Goal: Task Accomplishment & Management: Use online tool/utility

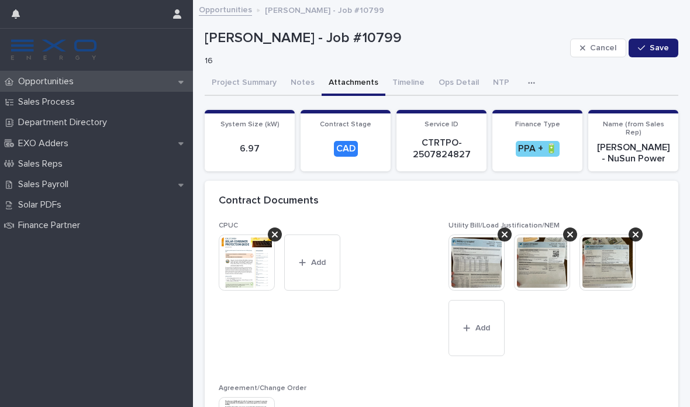
click at [178, 84] on div "Opportunities" at bounding box center [96, 81] width 193 height 20
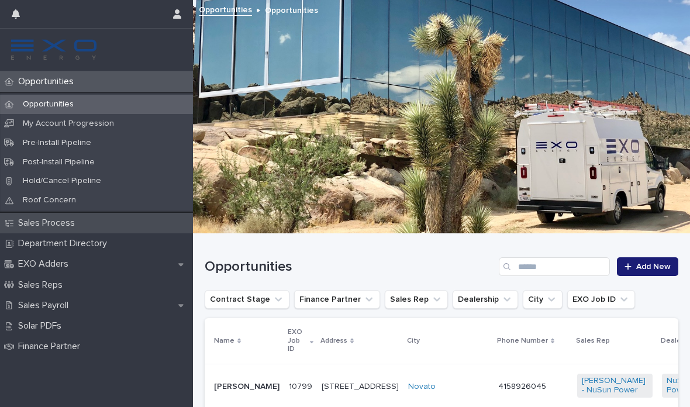
click at [43, 222] on p "Sales Process" at bounding box center [48, 222] width 71 height 11
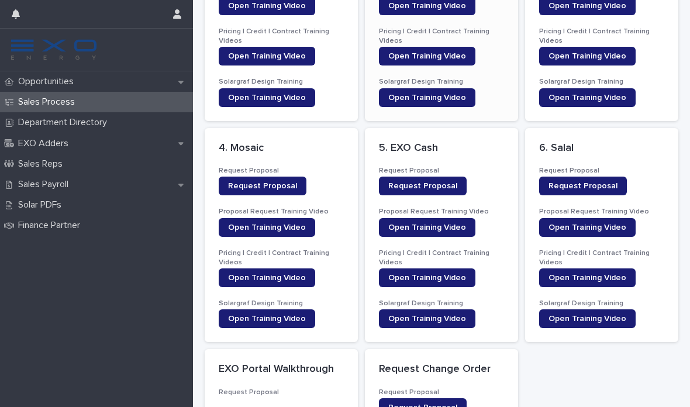
scroll to position [202, 0]
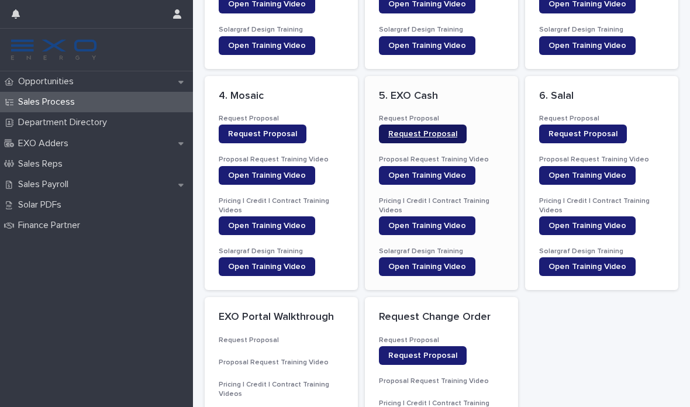
click at [420, 134] on span "Request Proposal" at bounding box center [422, 134] width 69 height 8
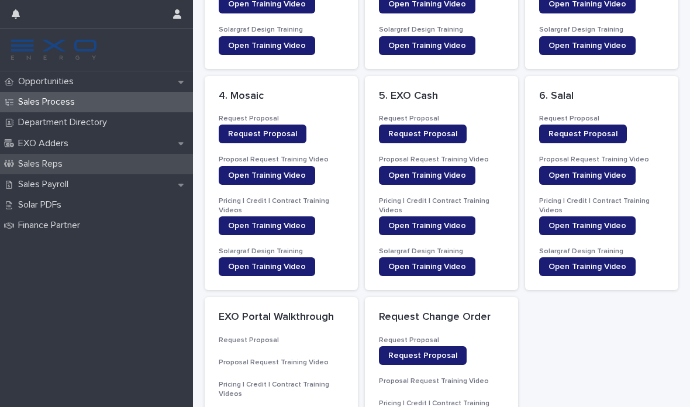
click at [181, 156] on div "Sales Reps" at bounding box center [96, 164] width 193 height 20
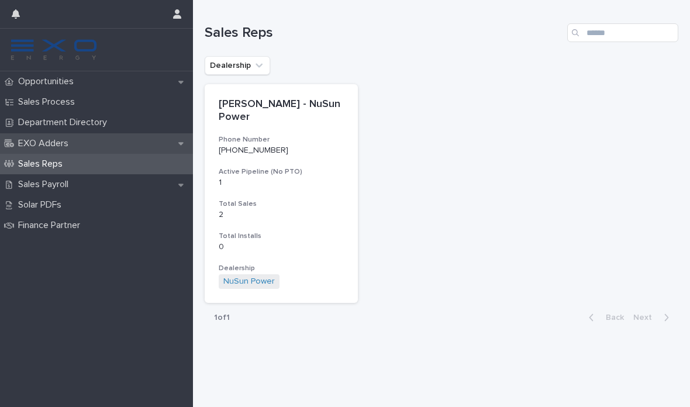
click at [177, 141] on div "EXO Adders" at bounding box center [96, 143] width 193 height 20
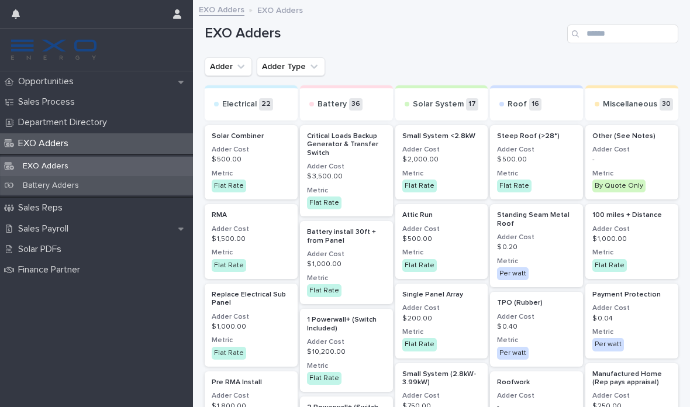
click at [61, 188] on p "Battery Adders" at bounding box center [50, 186] width 75 height 10
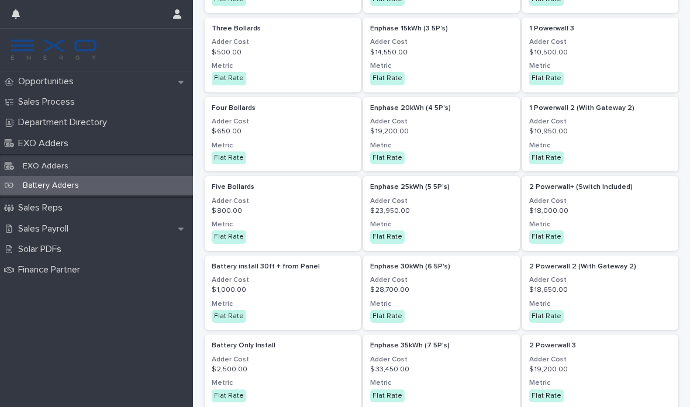
scroll to position [237, 0]
